Goal: Transaction & Acquisition: Purchase product/service

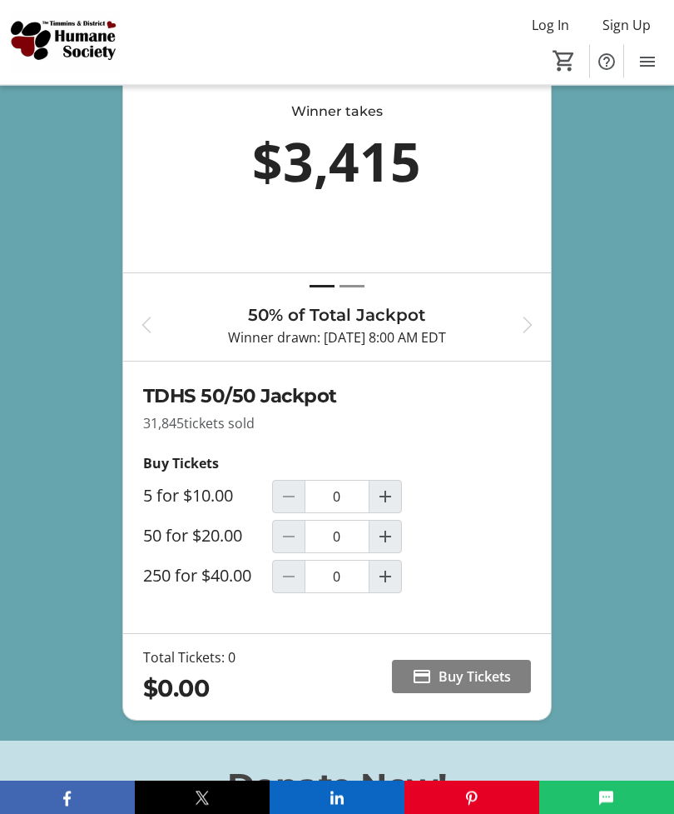
click at [392, 507] on mat-icon "Increment by one" at bounding box center [386, 497] width 20 height 20
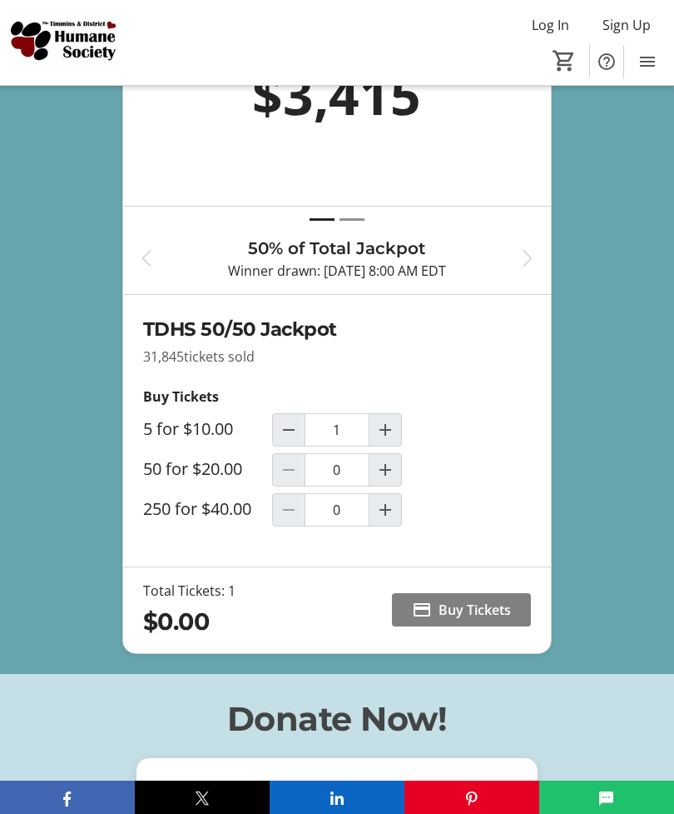
scroll to position [911, 0]
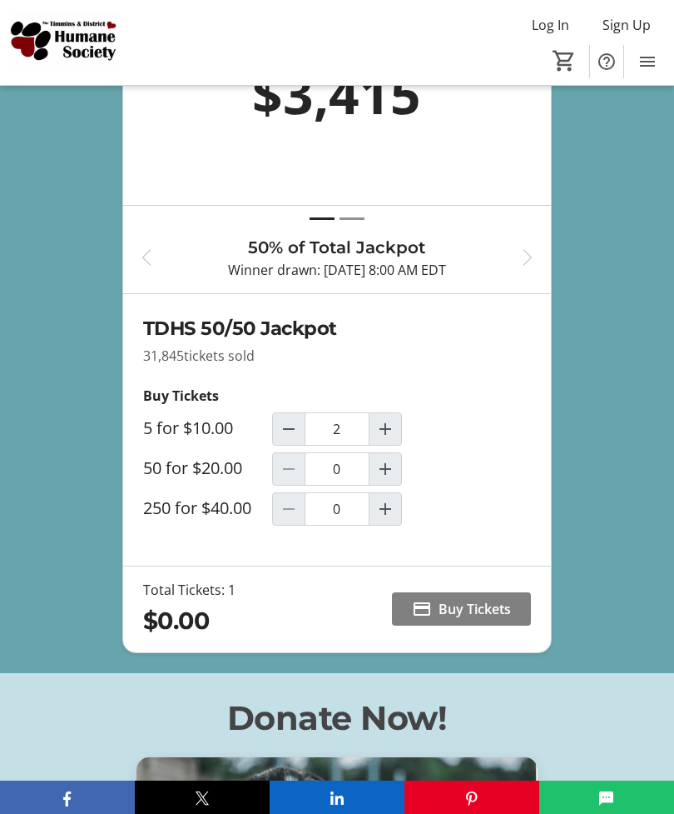
type input "1"
click at [510, 619] on span "Buy Tickets" at bounding box center [475, 609] width 72 height 20
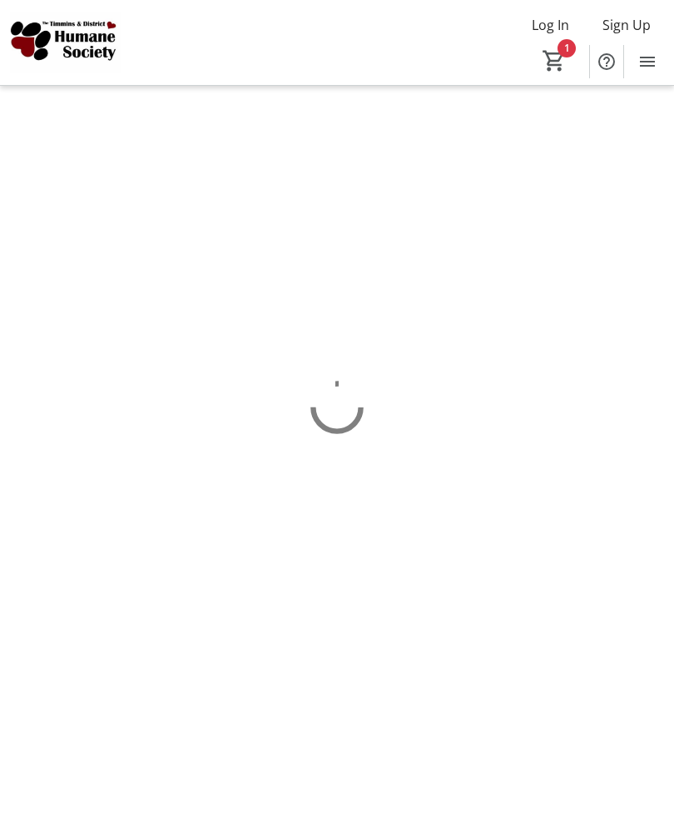
click at [510, 624] on html "Log In Sign Up Home Raffle Donations Tickets 1 Home Raffle Donations Tickets Ca…" at bounding box center [337, 407] width 674 height 814
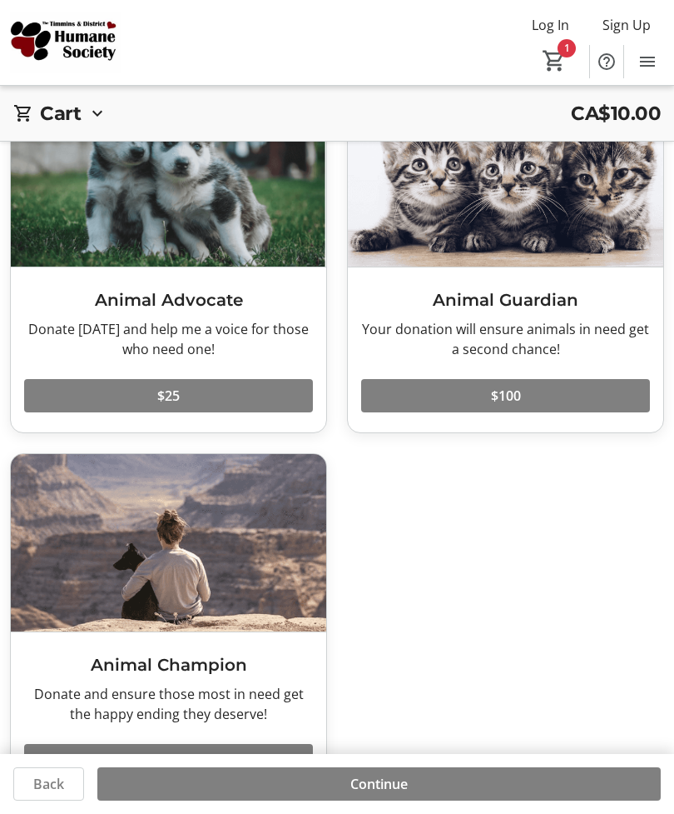
scroll to position [125, 0]
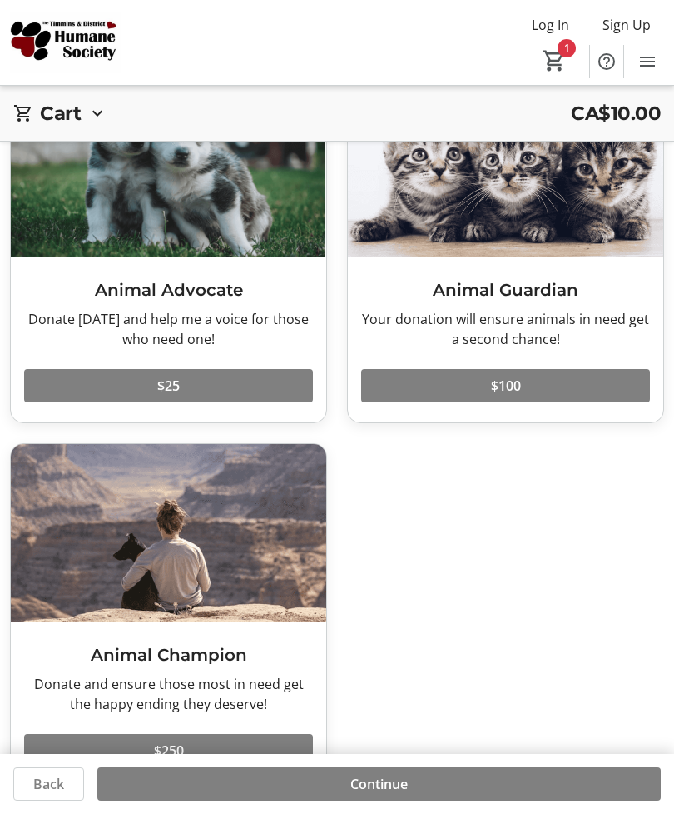
click at [442, 804] on span at bounding box center [379, 784] width 564 height 40
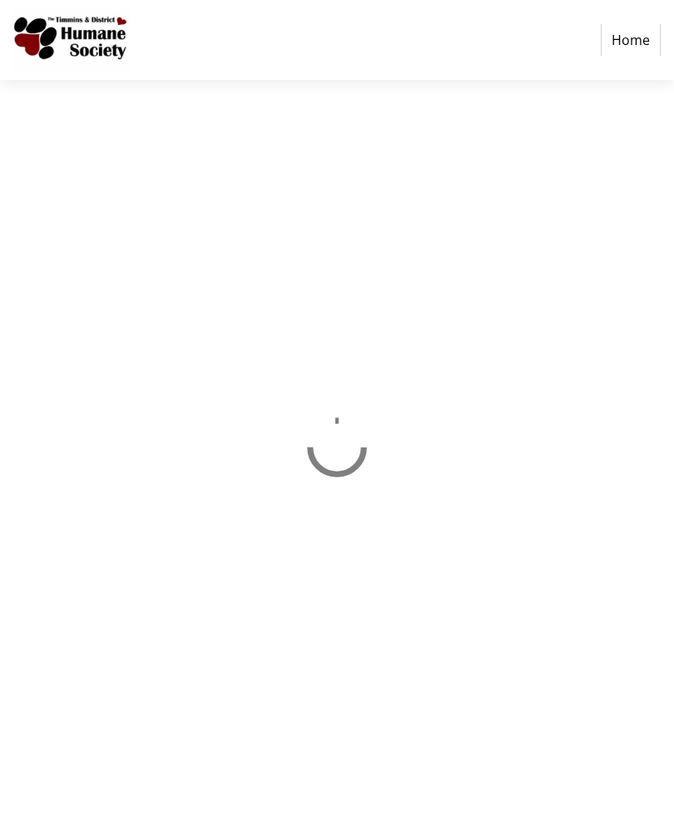
select select "CA"
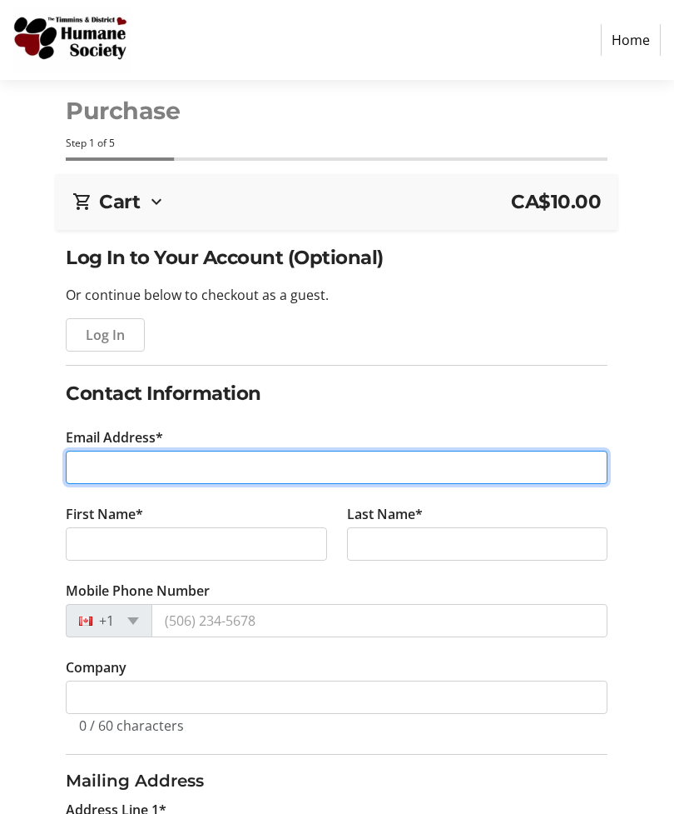
click at [356, 472] on input "Email Address*" at bounding box center [337, 466] width 542 height 33
type input "[EMAIL_ADDRESS][PERSON_NAME][DOMAIN_NAME]"
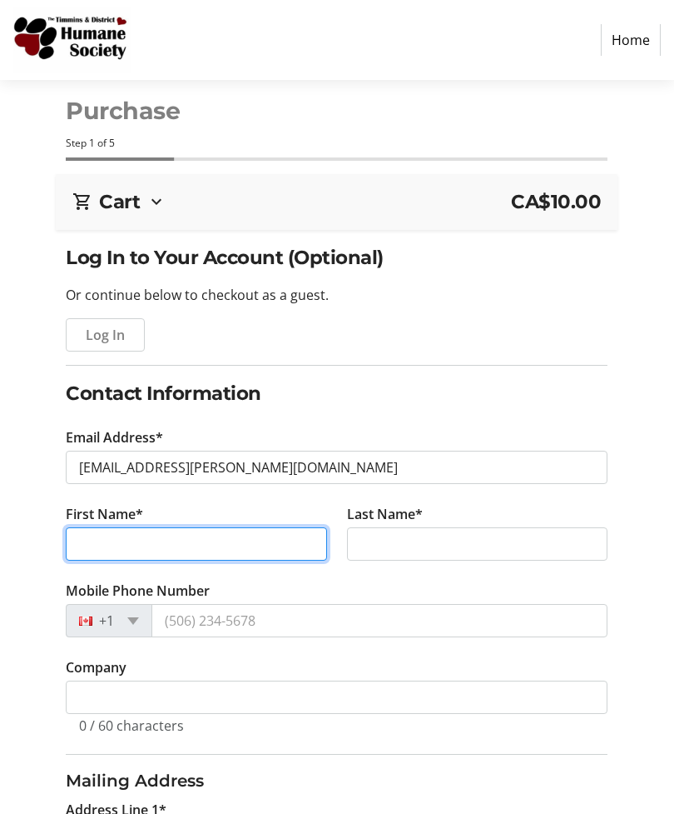
click at [285, 550] on input "First Name*" at bounding box center [196, 543] width 261 height 33
type input "[PERSON_NAME]"
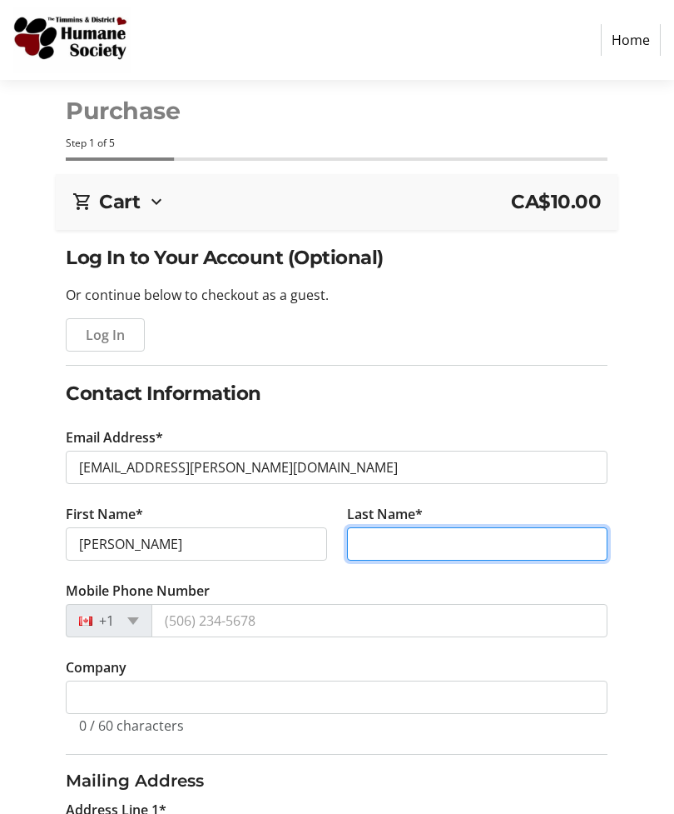
click at [461, 556] on input "Last Name*" at bounding box center [477, 543] width 261 height 33
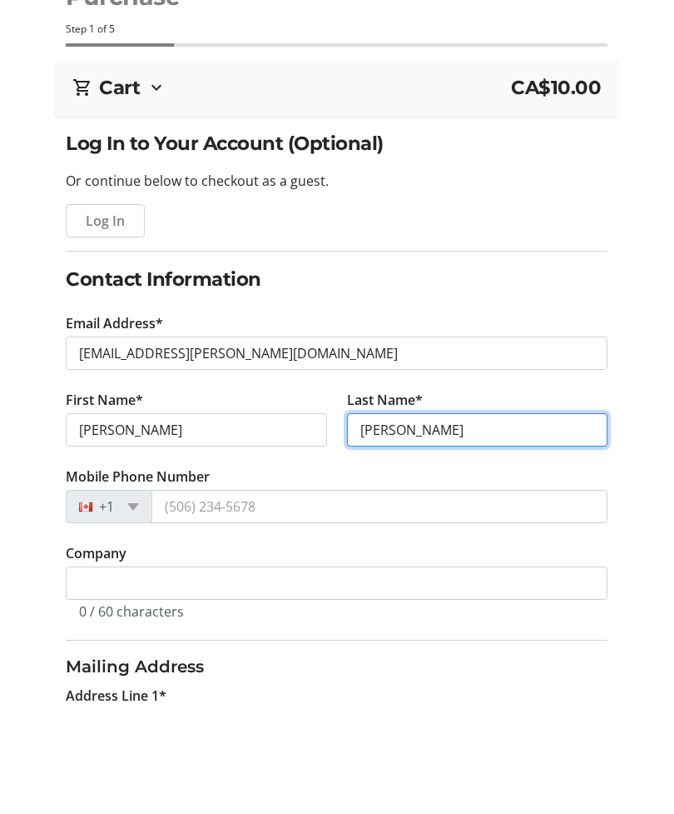
type input "[PERSON_NAME]"
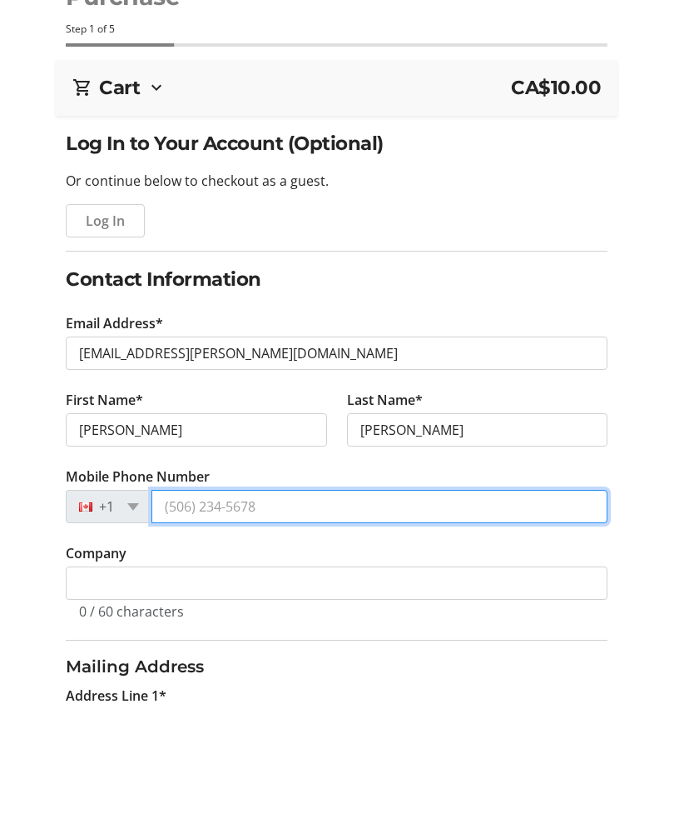
click at [351, 604] on input "Mobile Phone Number" at bounding box center [380, 620] width 456 height 33
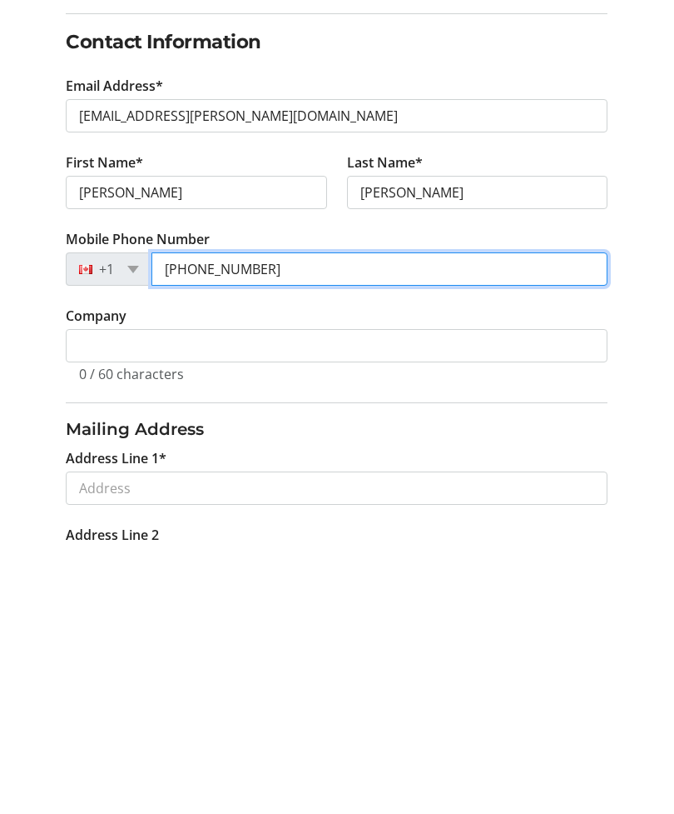
scroll to position [124, 0]
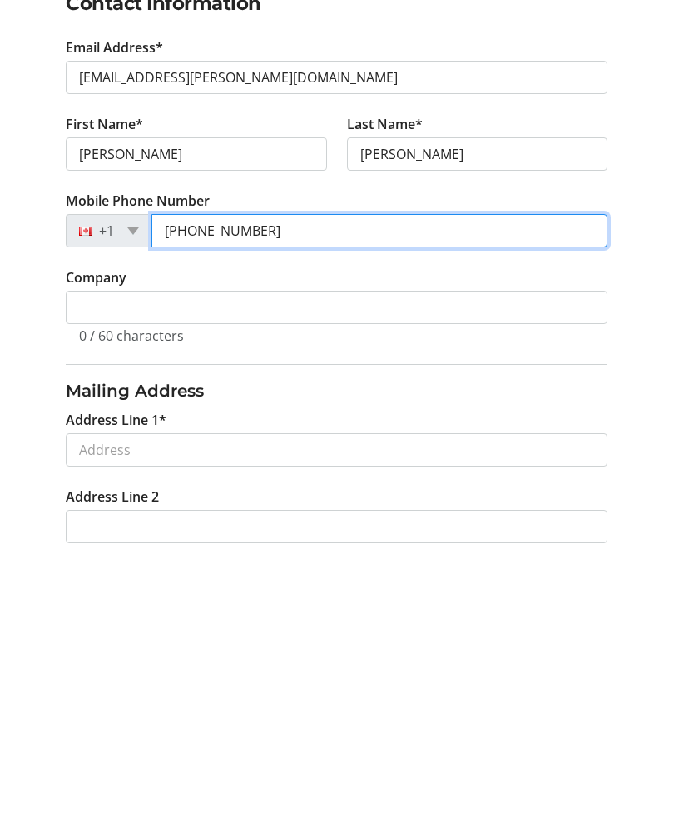
type input "[PHONE_NUMBER]"
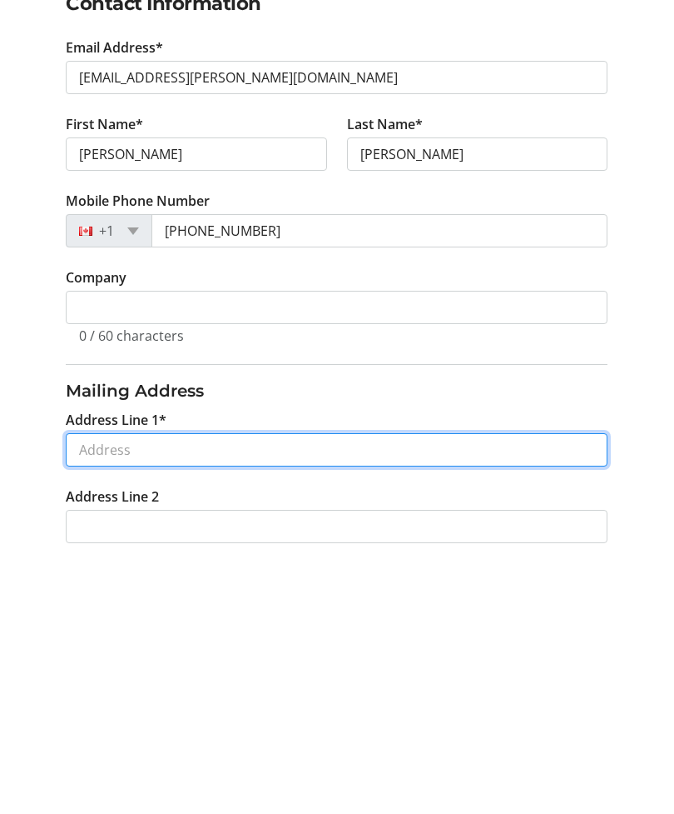
click at [366, 699] on input "Address Line 1*" at bounding box center [337, 715] width 542 height 33
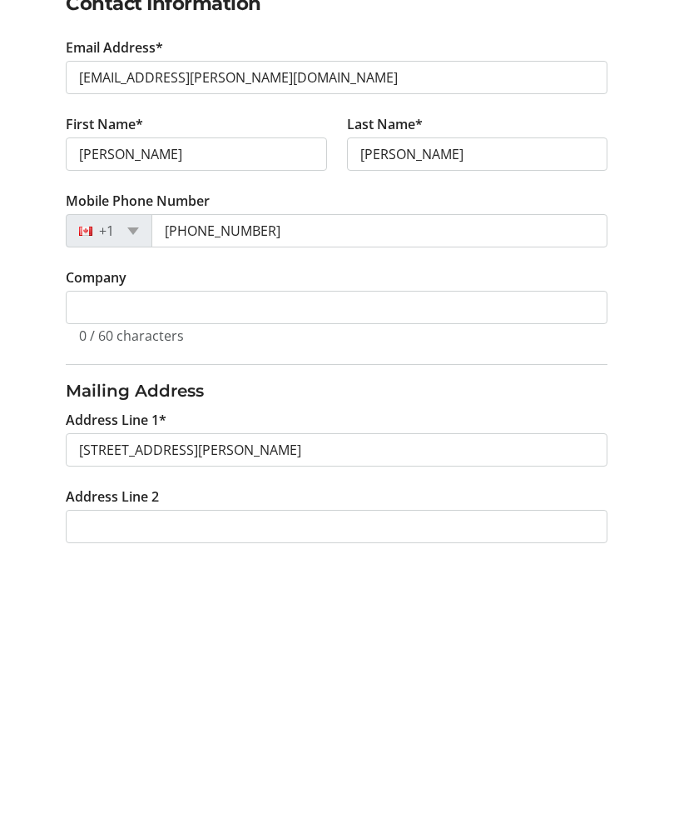
scroll to position [390, 0]
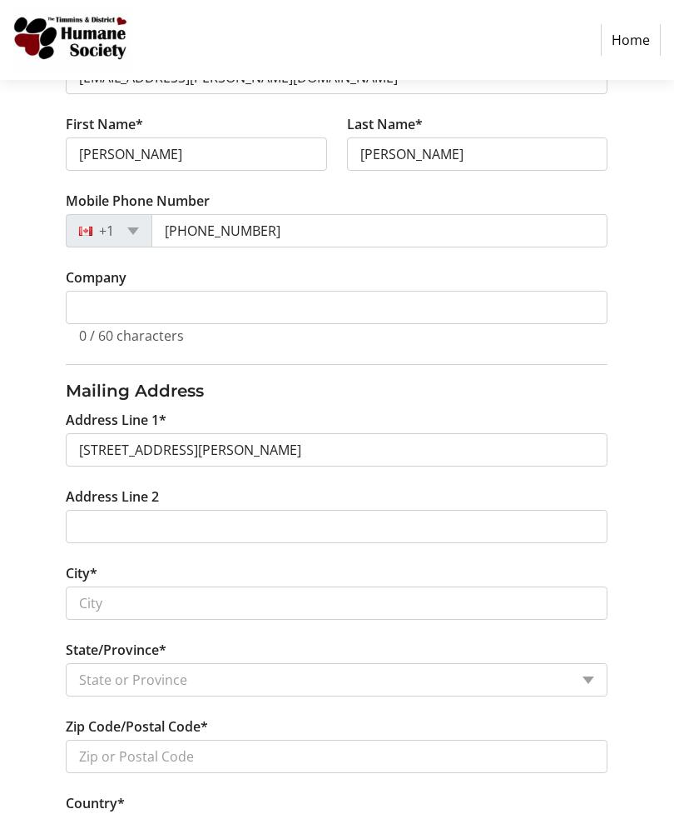
type input "[STREET_ADDRESS][PERSON_NAME]"
type input "[GEOGRAPHIC_DATA]"
select select "ON"
type input "N3C 3Y9"
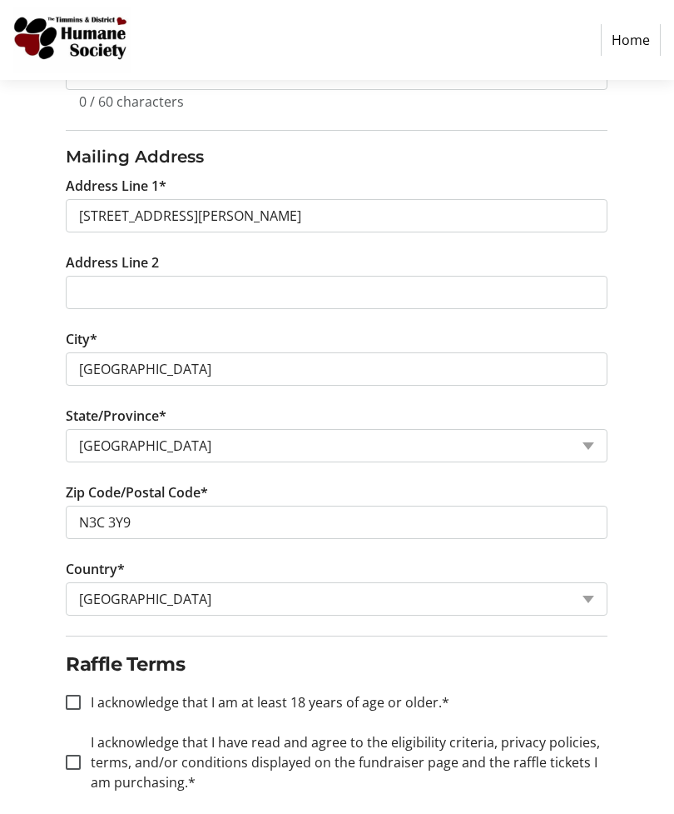
scroll to position [661, 0]
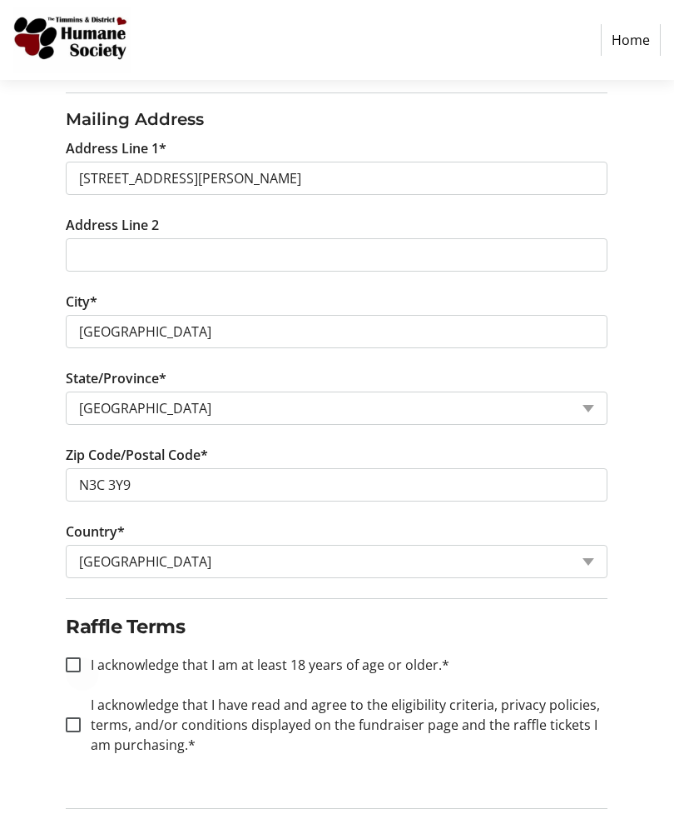
click at [87, 671] on div at bounding box center [73, 664] width 40 height 40
checkbox input "true"
click at [76, 734] on div at bounding box center [73, 724] width 40 height 40
checkbox input "true"
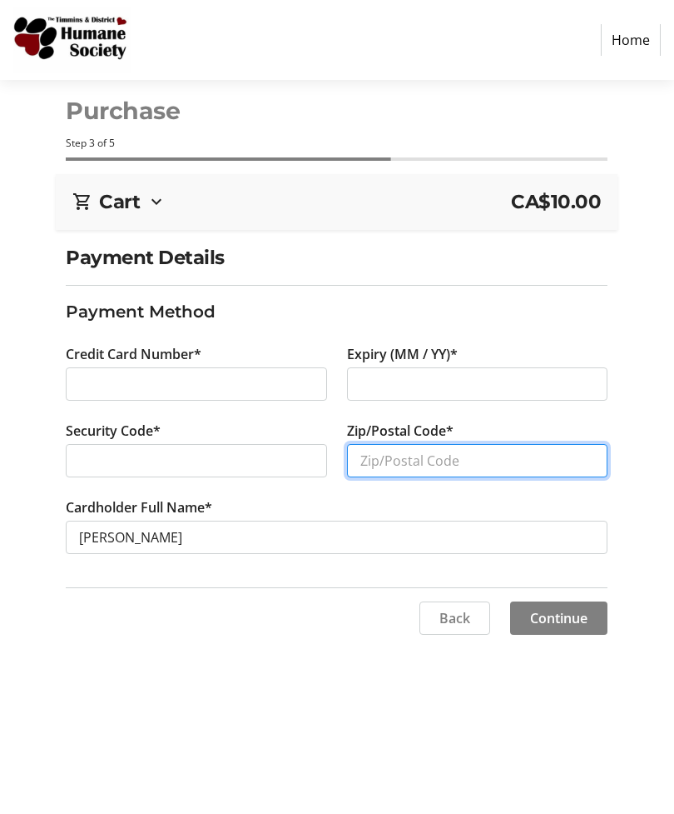
click at [473, 461] on input "Zip/Postal Code*" at bounding box center [477, 460] width 261 height 33
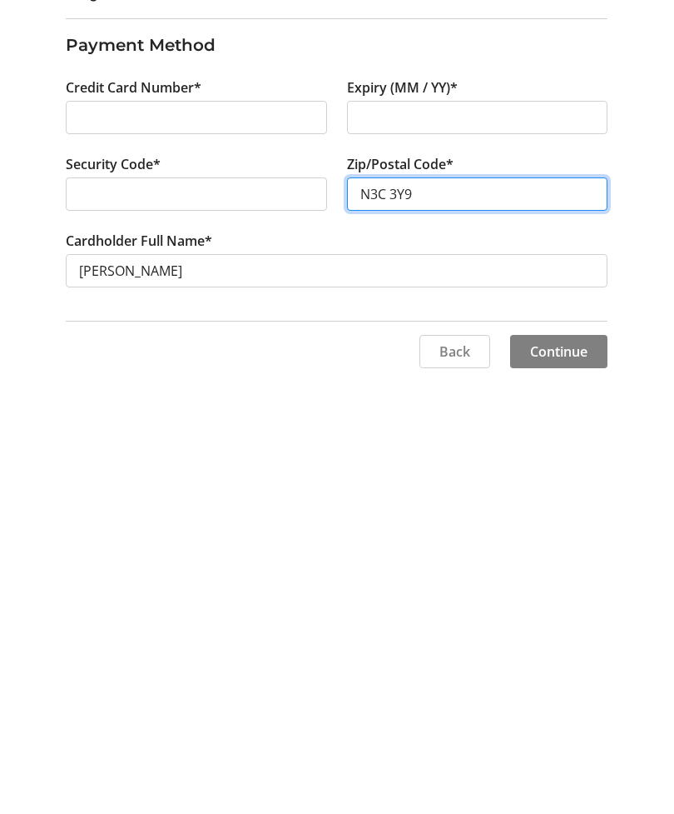
type input "N3C 3Y9"
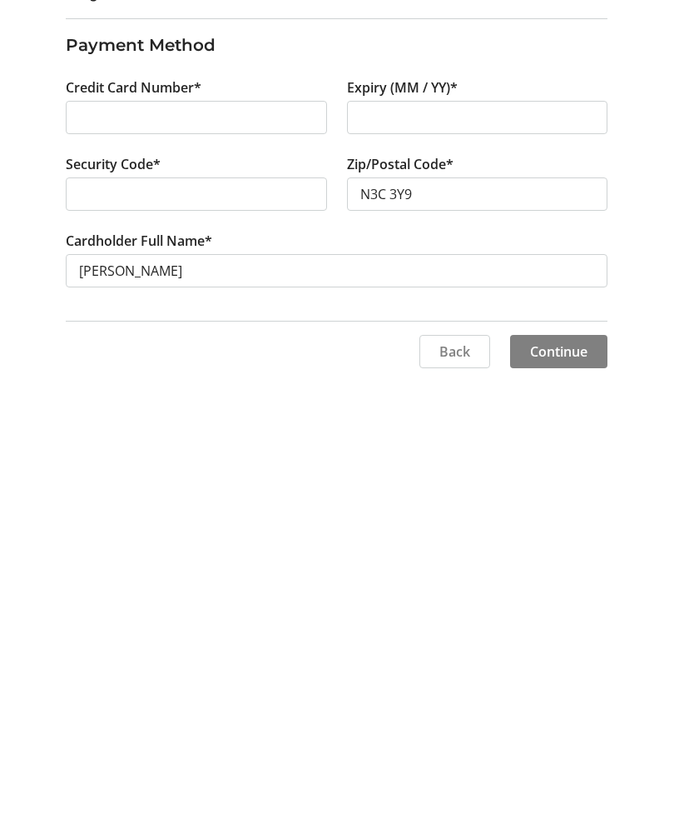
click at [582, 608] on span "Continue" at bounding box center [558, 618] width 57 height 20
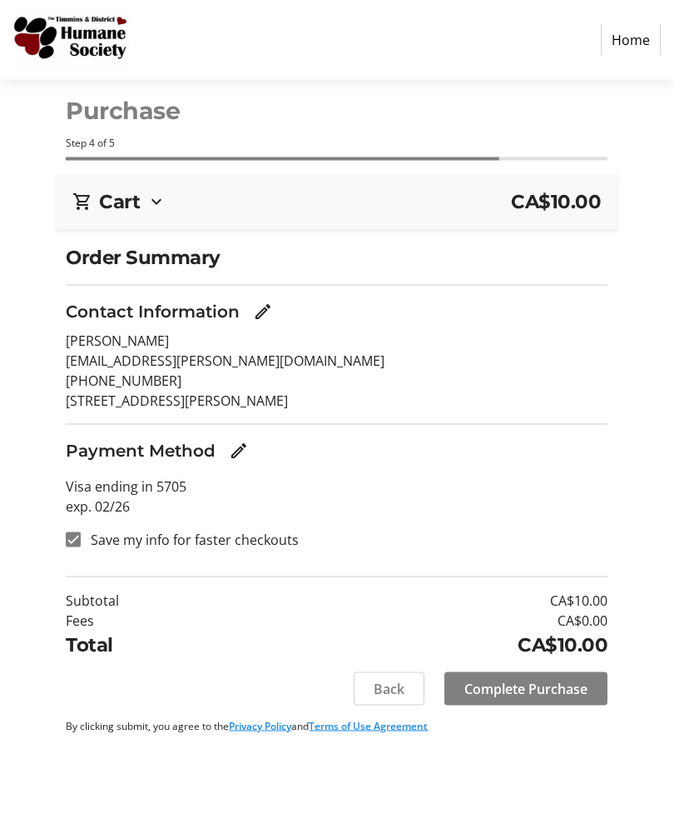
scroll to position [40, 0]
click at [486, 679] on span "Complete Purchase" at bounding box center [526, 689] width 123 height 20
